Goal: Use online tool/utility: Utilize a website feature to perform a specific function

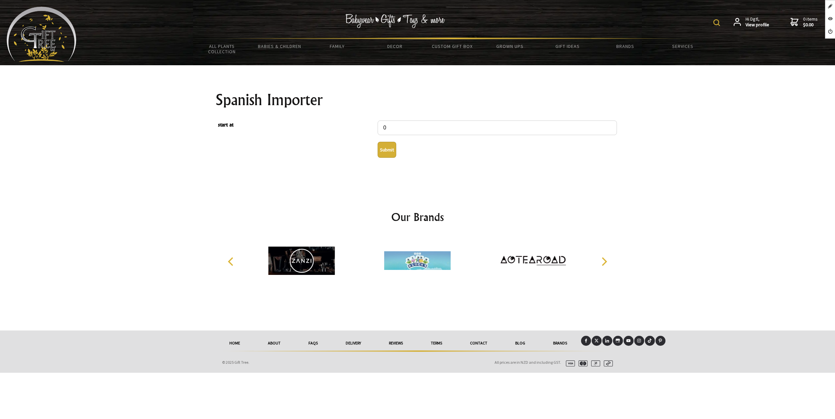
click at [385, 151] on button "Submit" at bounding box center [387, 150] width 19 height 16
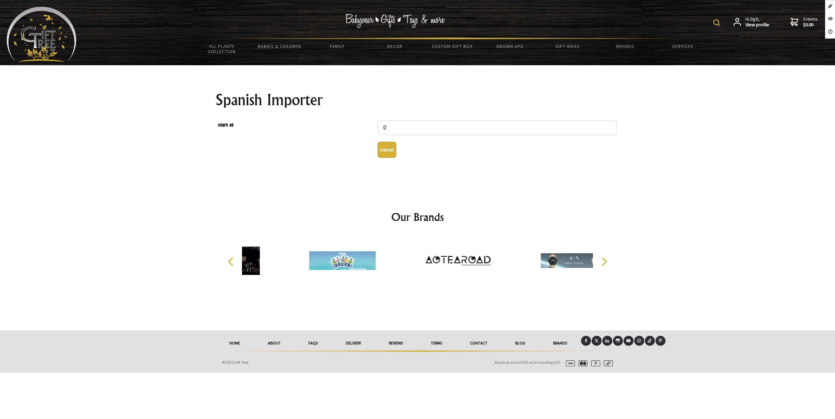
click at [390, 157] on button "Submit" at bounding box center [387, 150] width 19 height 16
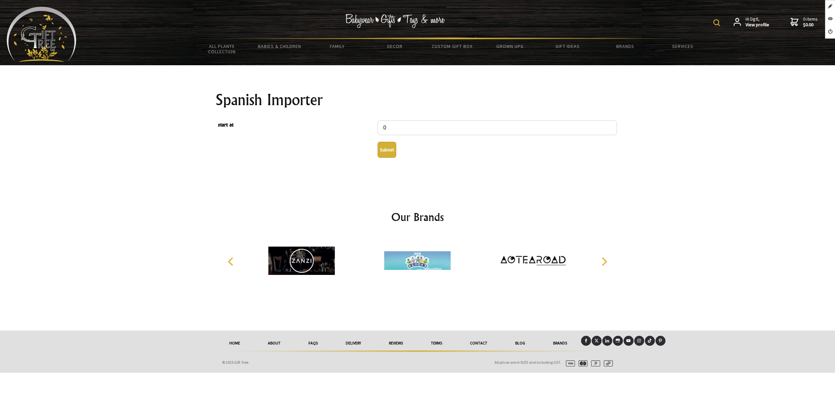
click at [384, 154] on button "Submit" at bounding box center [387, 150] width 19 height 16
click at [387, 154] on button "Submit" at bounding box center [387, 150] width 19 height 16
